Goal: Information Seeking & Learning: Learn about a topic

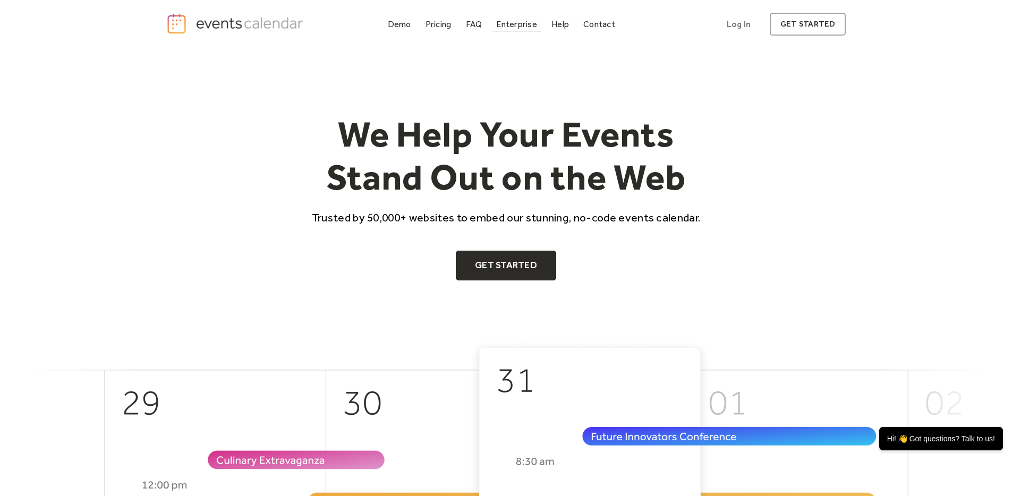
click at [517, 26] on div "Enterprise" at bounding box center [516, 24] width 40 height 6
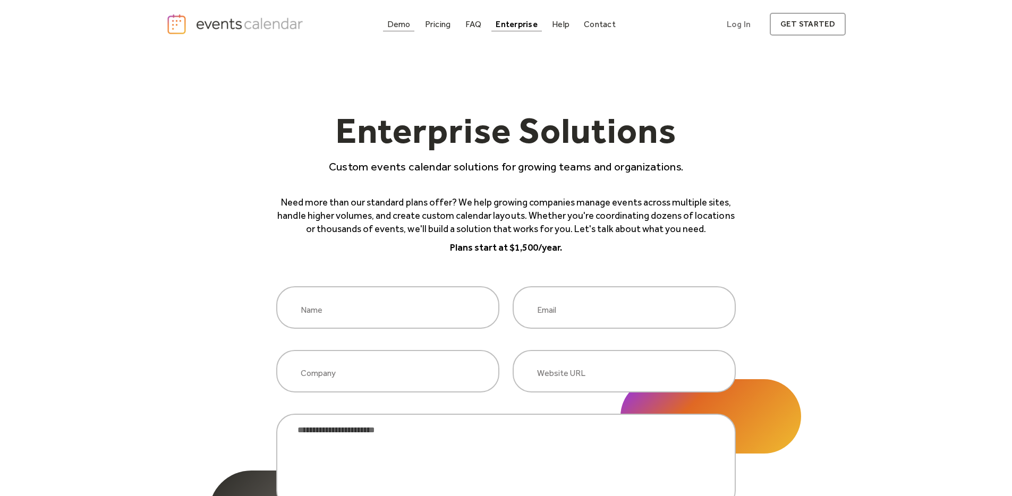
click at [394, 25] on div "Demo" at bounding box center [398, 24] width 23 height 6
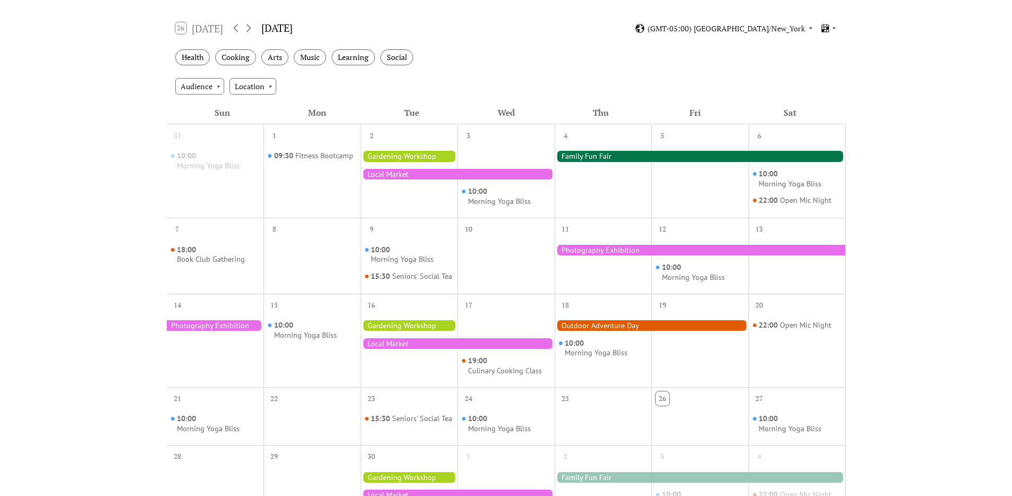
scroll to position [166, 0]
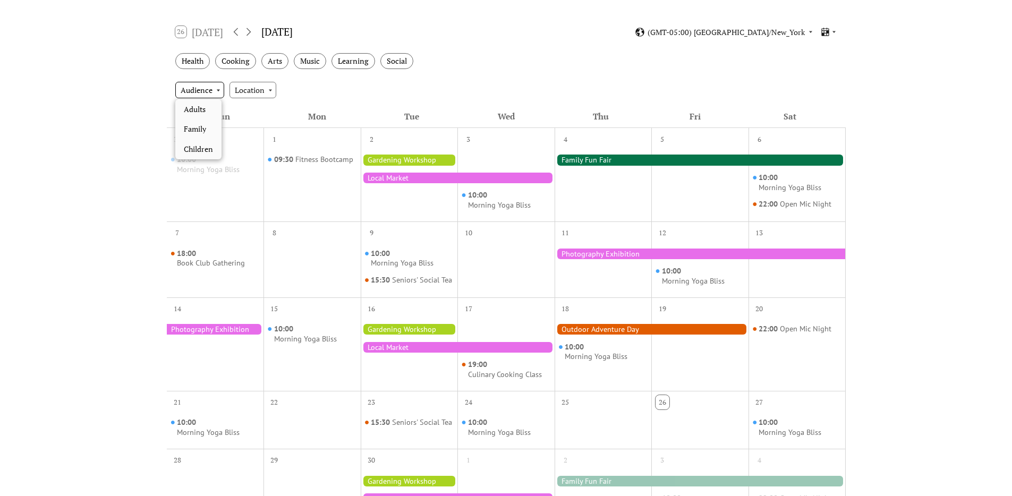
click at [215, 90] on div "Audience" at bounding box center [199, 90] width 49 height 16
click at [345, 105] on div "Mon" at bounding box center [317, 116] width 95 height 23
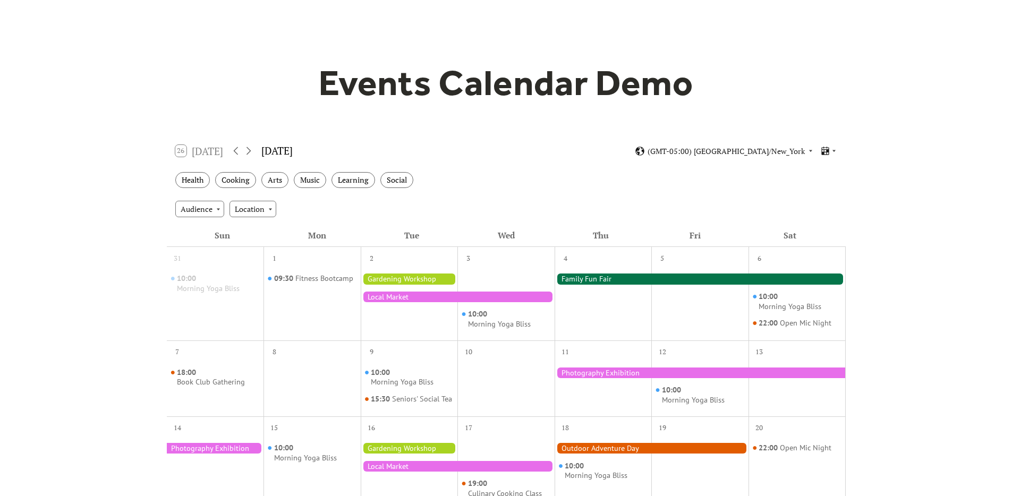
scroll to position [0, 0]
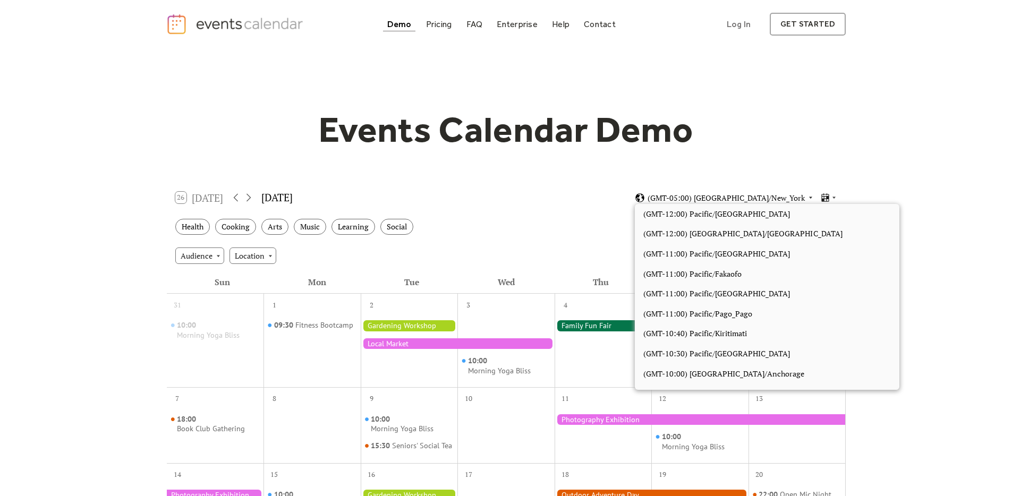
click at [730, 197] on span "(GMT-05:00) America/New_York" at bounding box center [725, 197] width 157 height 7
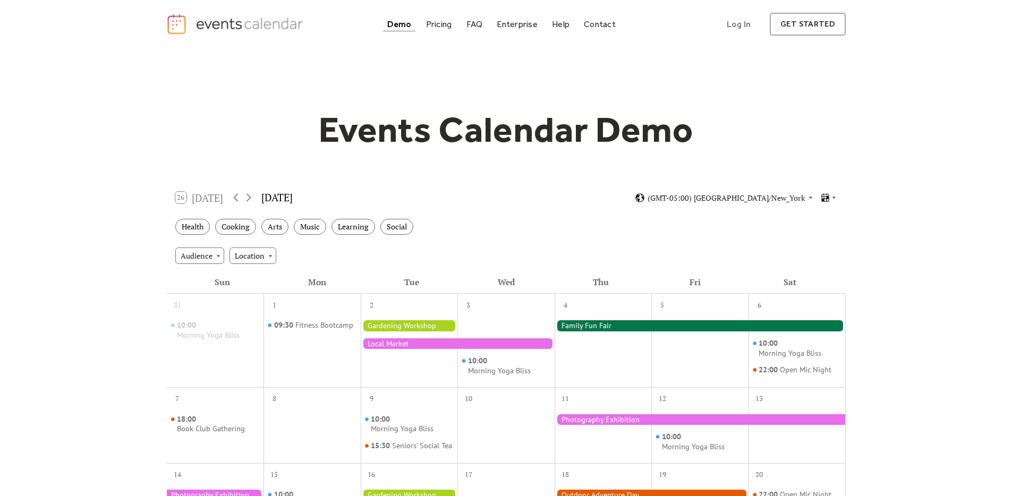
click at [699, 165] on div "Events Calendar Demo Loading the Events Calendar..." at bounding box center [506, 466] width 680 height 836
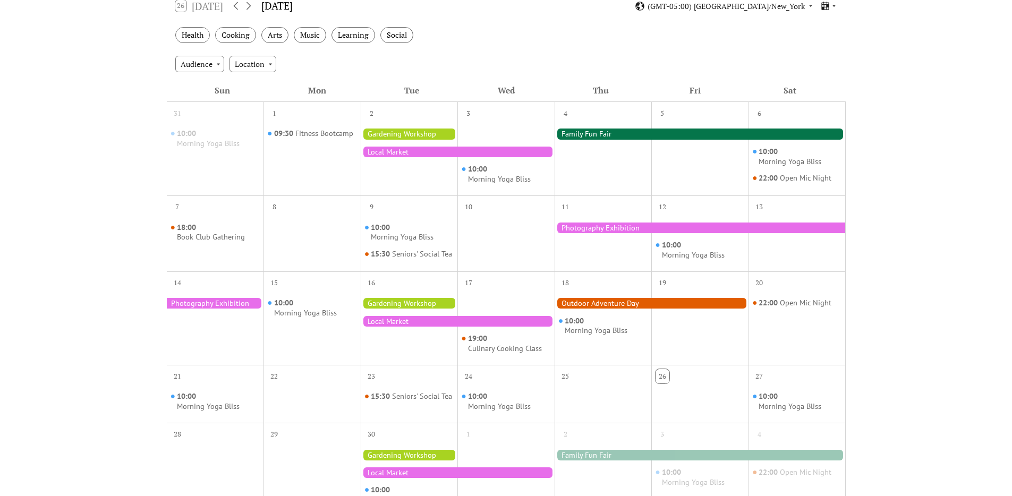
scroll to position [182, 0]
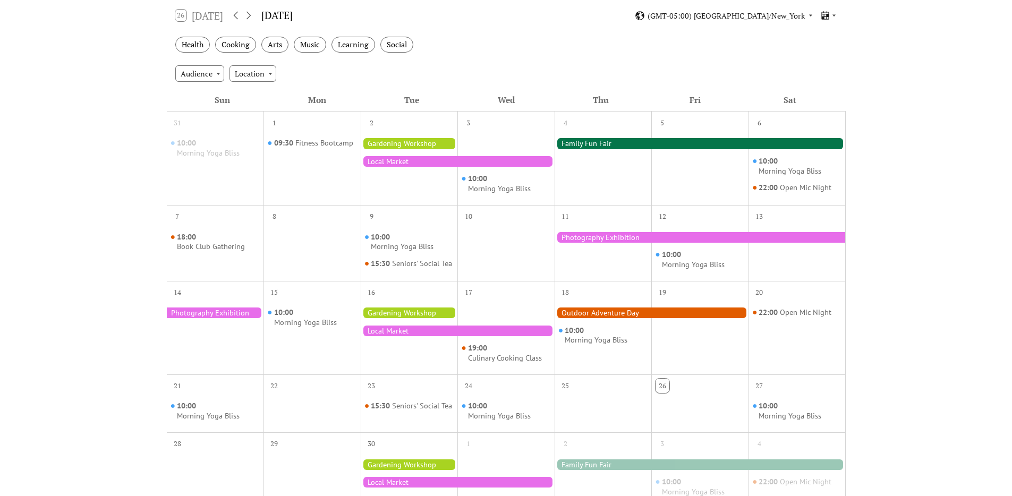
click at [558, 60] on div "Audience Location" at bounding box center [506, 73] width 679 height 29
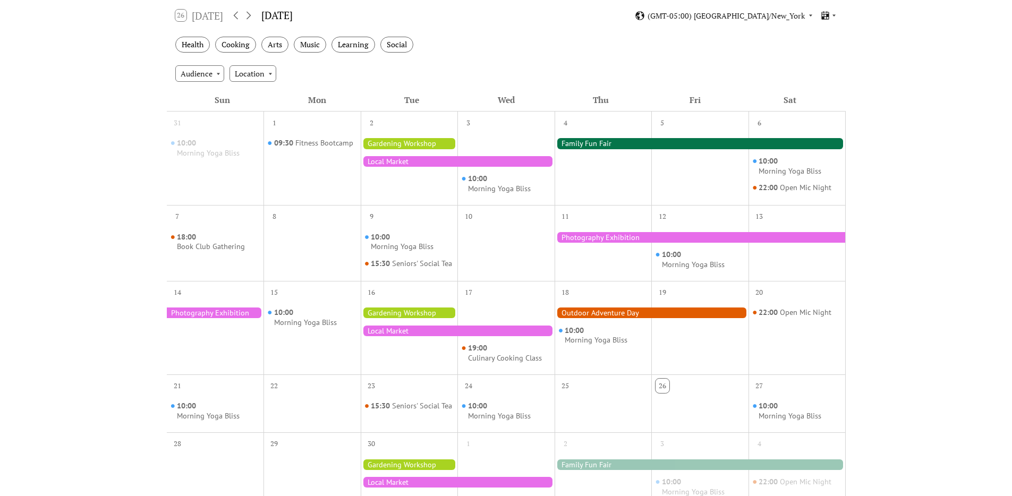
click at [558, 60] on div "Audience Location" at bounding box center [506, 73] width 679 height 29
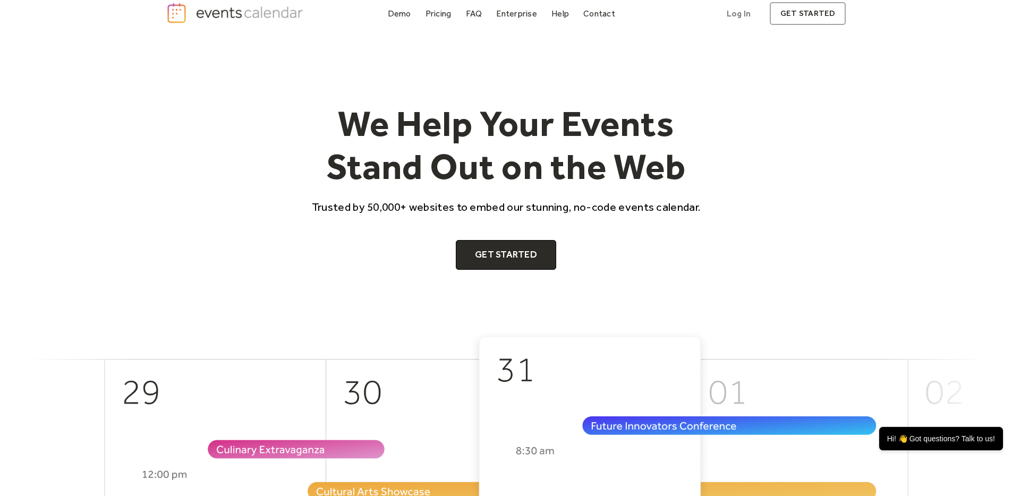
scroll to position [12, 0]
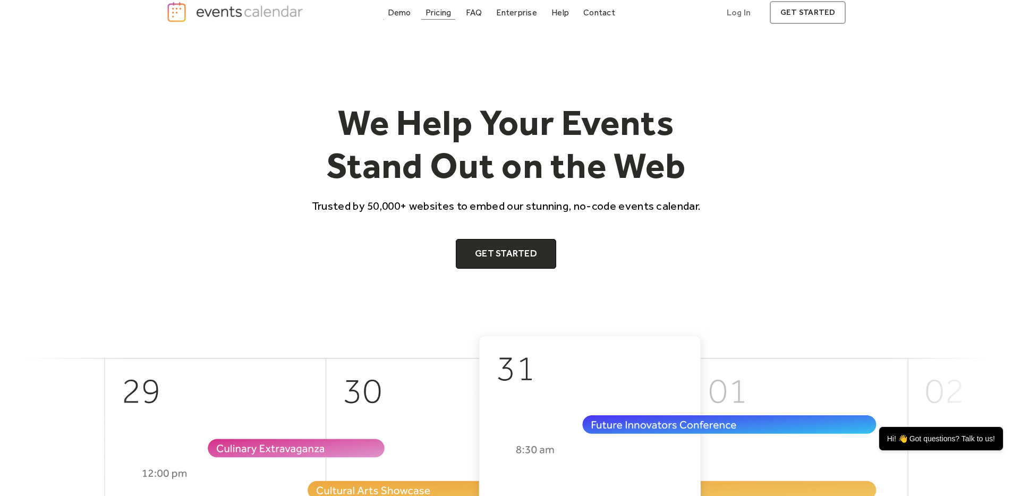
click at [436, 11] on div "Pricing" at bounding box center [438, 13] width 26 height 6
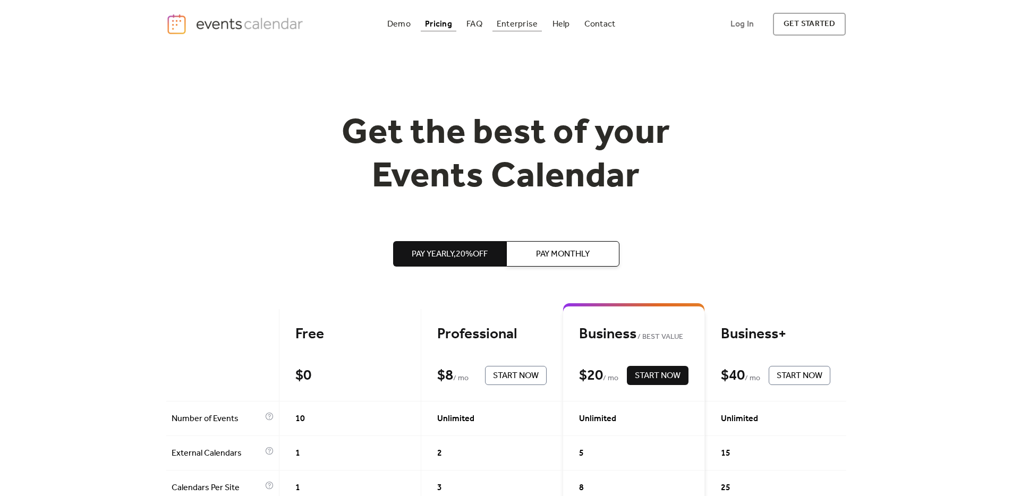
click at [526, 21] on div "Enterprise" at bounding box center [517, 24] width 41 height 6
